Goal: Find specific page/section: Find specific page/section

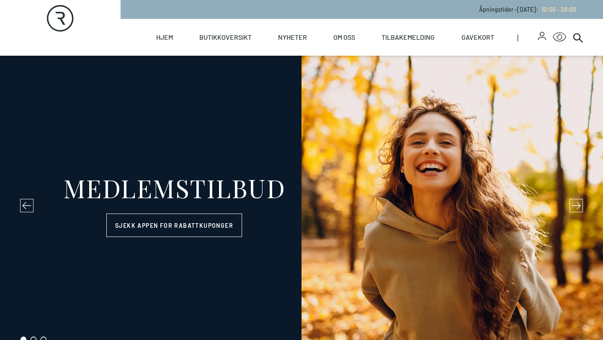
select select "NO"
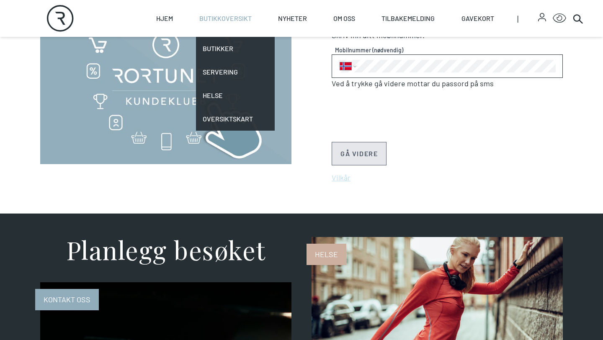
scroll to position [655, 0]
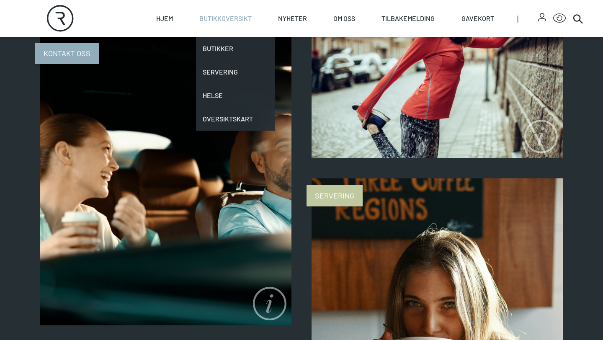
click at [227, 14] on link "Butikkoversikt" at bounding box center [225, 18] width 52 height 37
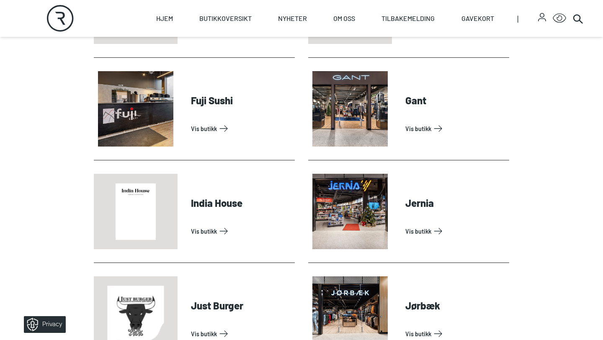
scroll to position [781, 0]
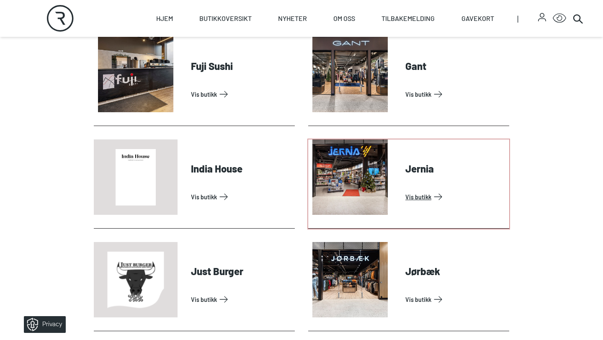
click at [431, 190] on link "Vis butikk" at bounding box center [455, 196] width 101 height 13
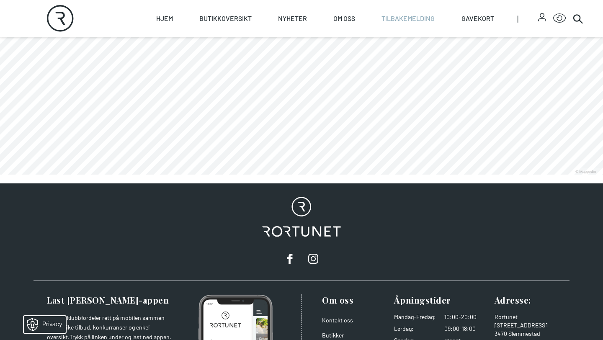
scroll to position [575, 0]
